Goal: Task Accomplishment & Management: Use online tool/utility

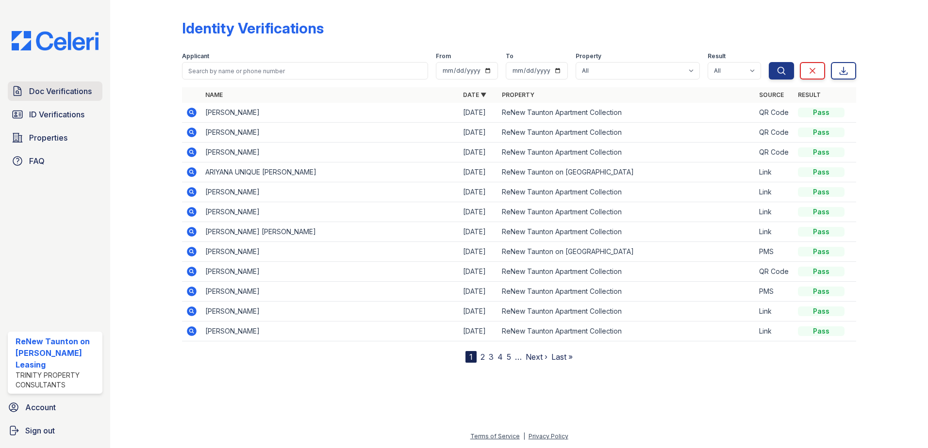
drag, startPoint x: 0, startPoint y: 0, endPoint x: 55, endPoint y: 86, distance: 102.3
click at [55, 86] on span "Doc Verifications" at bounding box center [60, 91] width 63 height 12
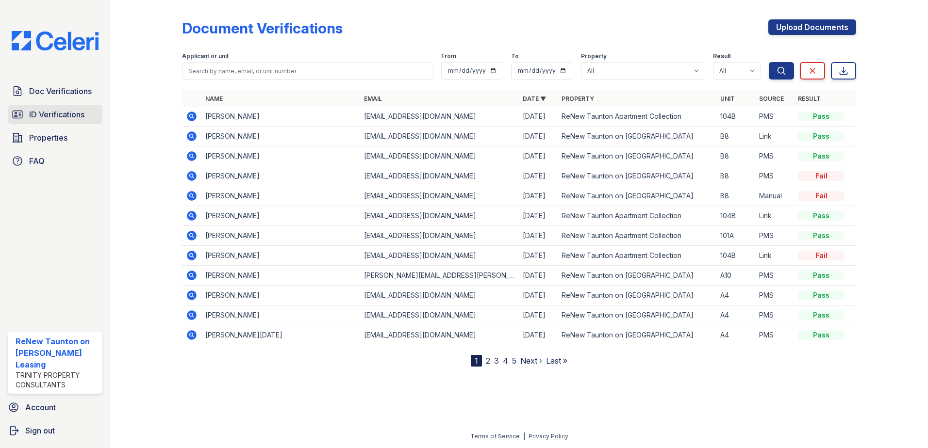
click at [59, 105] on link "ID Verifications" at bounding box center [55, 114] width 95 height 19
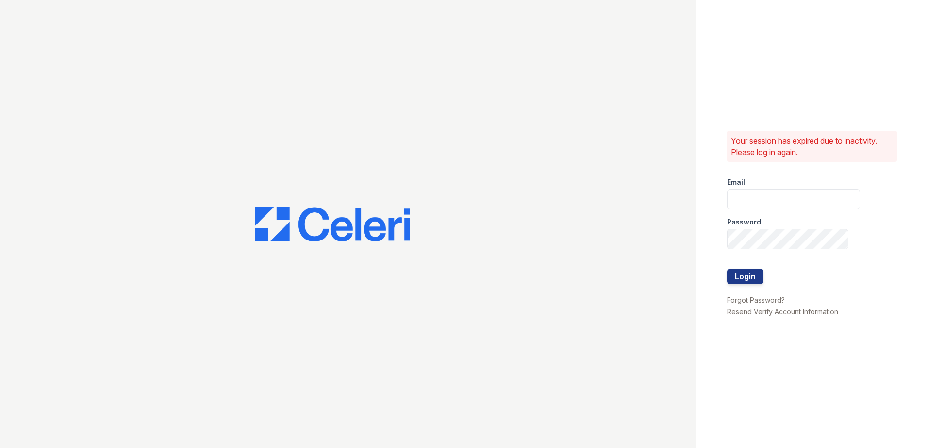
type input "renewtaunton@trinity-pm.com"
click at [739, 271] on button "Login" at bounding box center [745, 277] width 36 height 16
